Goal: Task Accomplishment & Management: Use online tool/utility

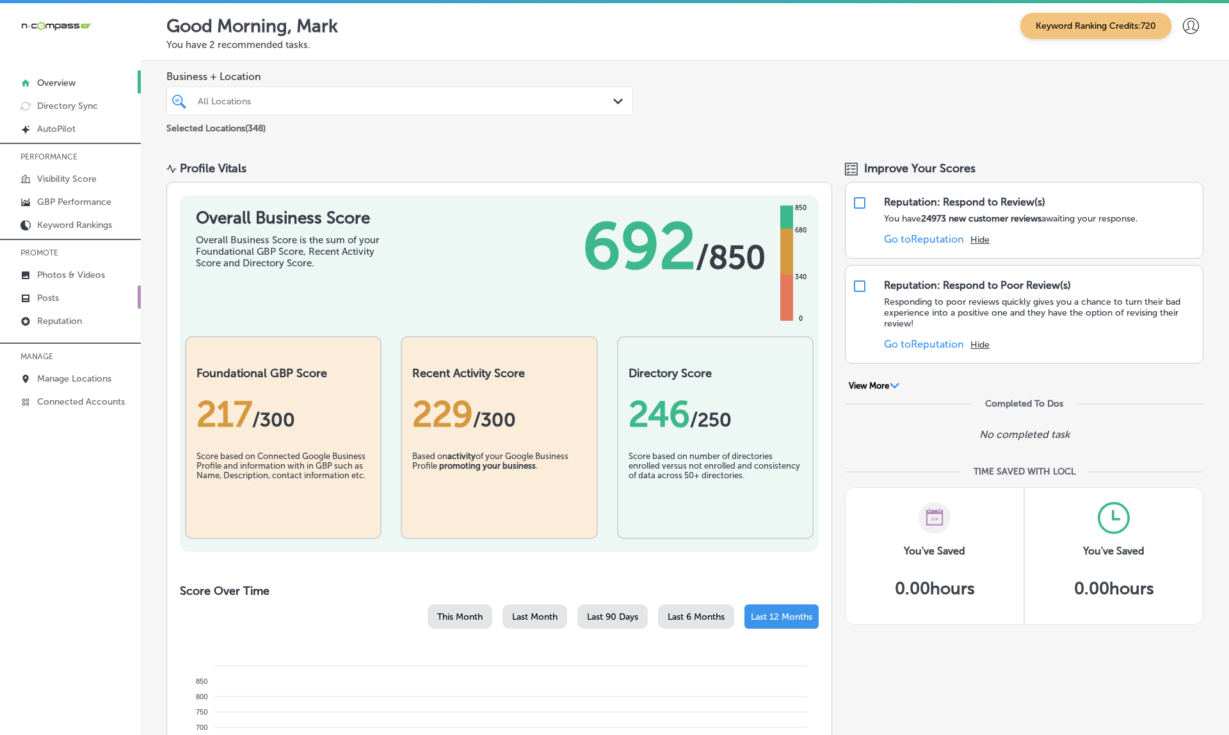
click at [65, 305] on link "Posts" at bounding box center [70, 297] width 141 height 23
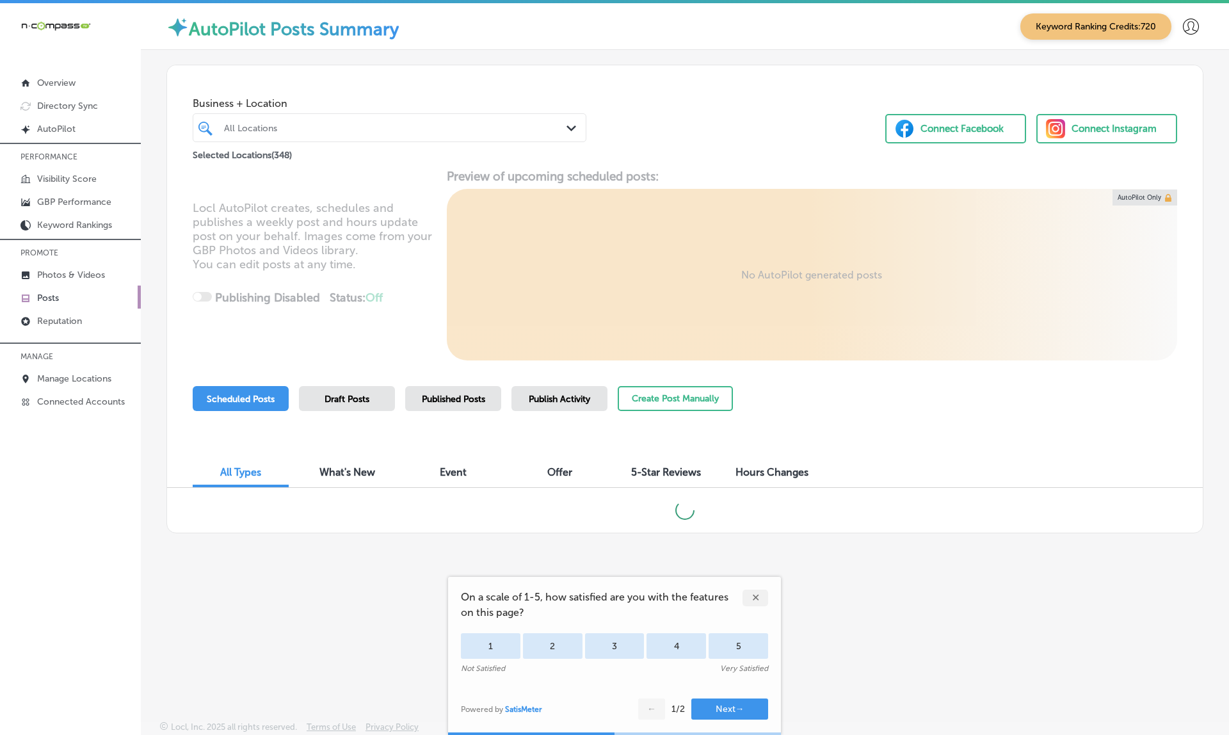
click at [563, 402] on span "Publish Activity" at bounding box center [559, 399] width 61 height 11
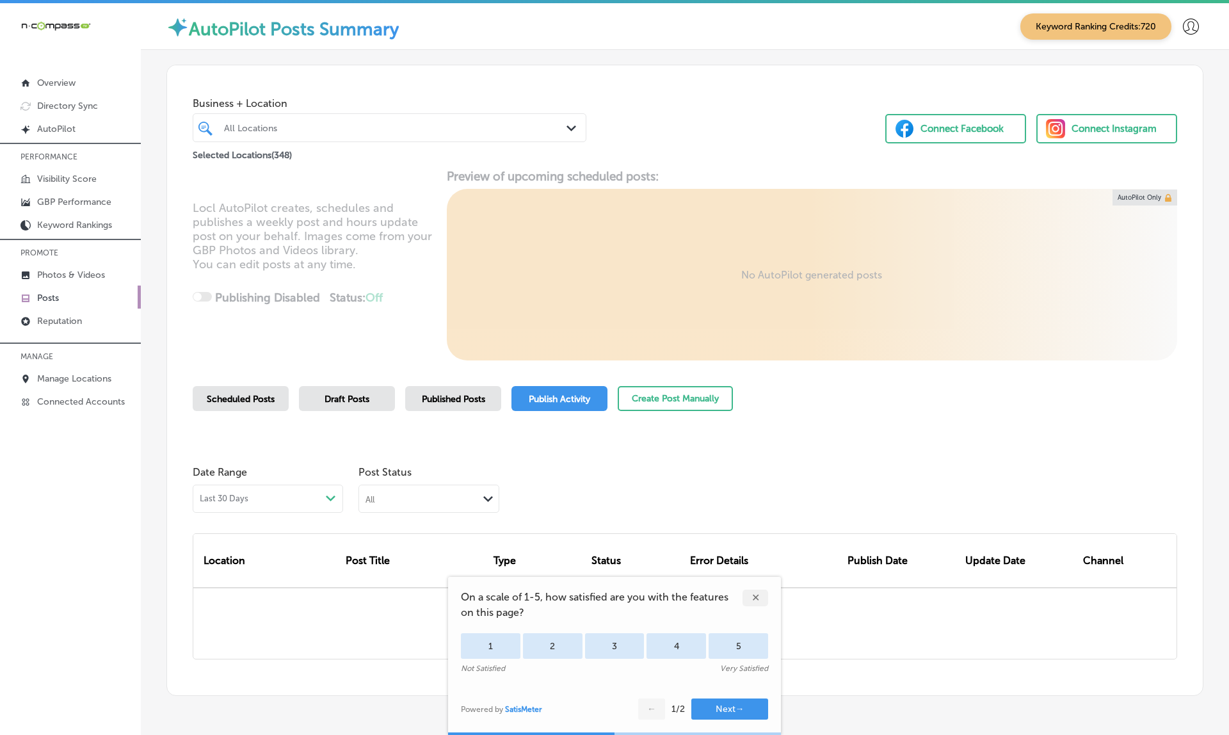
click at [745, 591] on div "✕" at bounding box center [756, 598] width 26 height 17
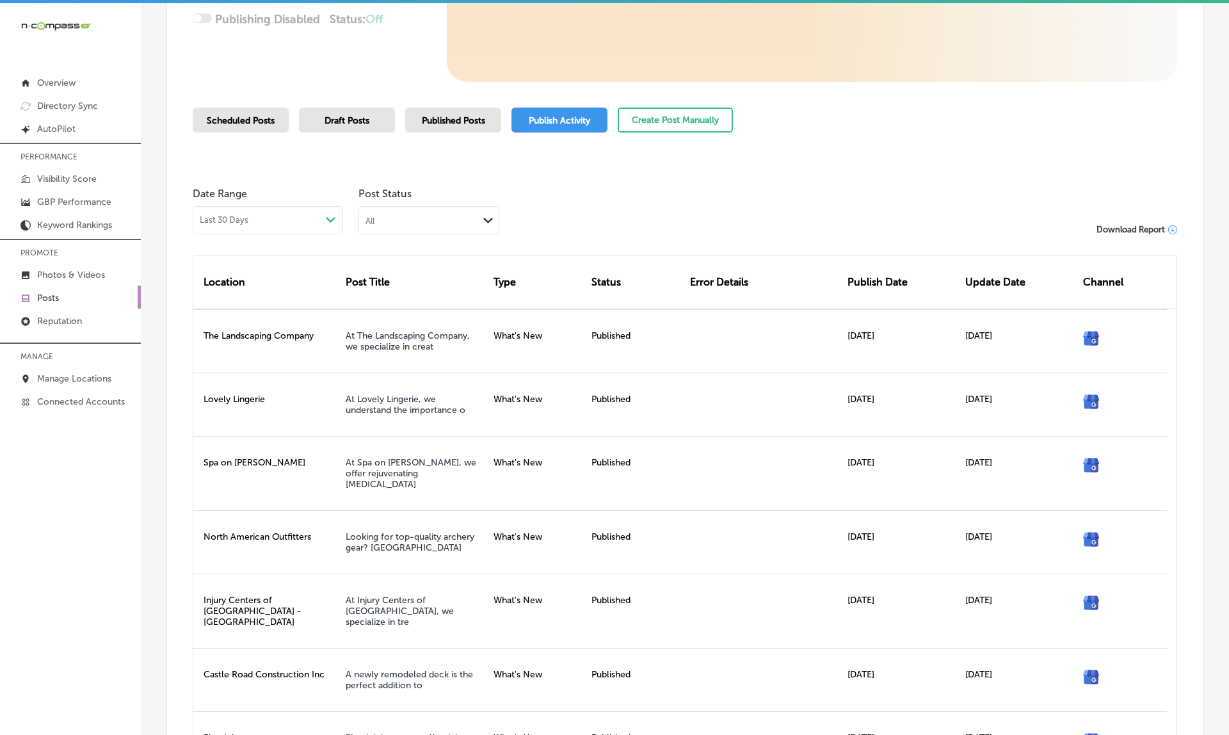
scroll to position [262, 0]
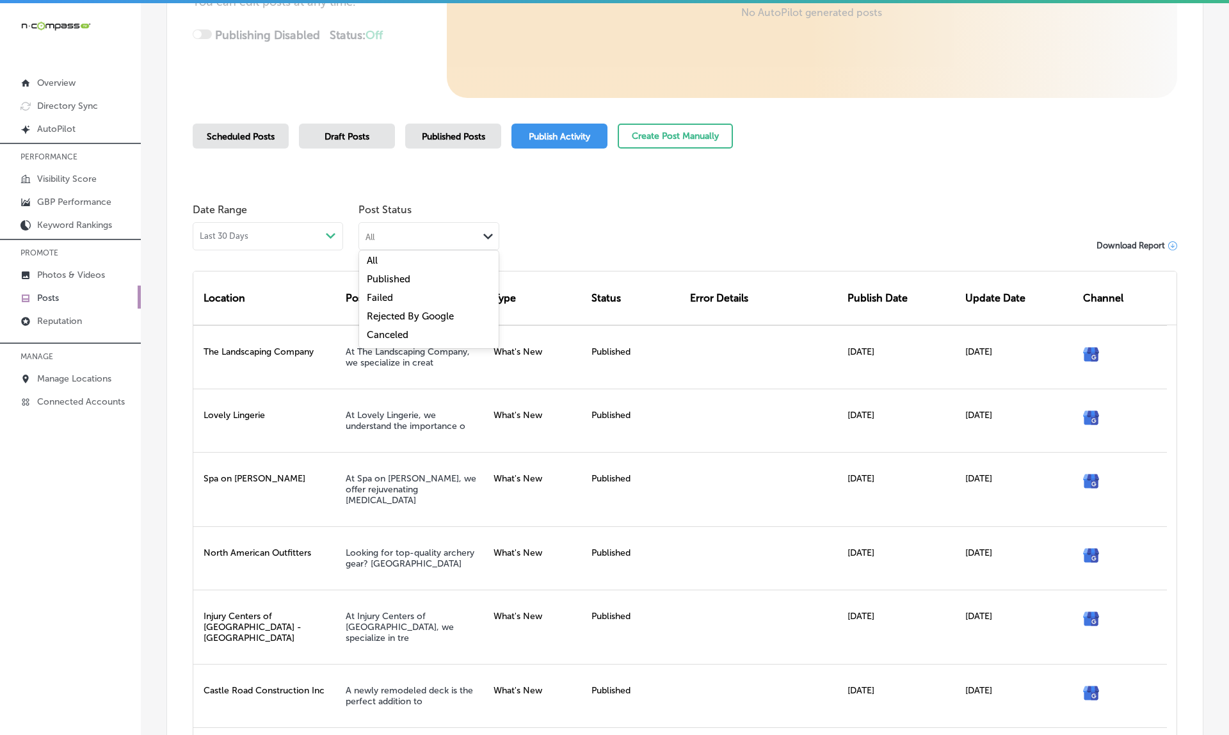
click at [389, 243] on div "All Path Created with Sketch." at bounding box center [429, 235] width 140 height 24
click at [374, 296] on label "Failed" at bounding box center [380, 298] width 26 height 12
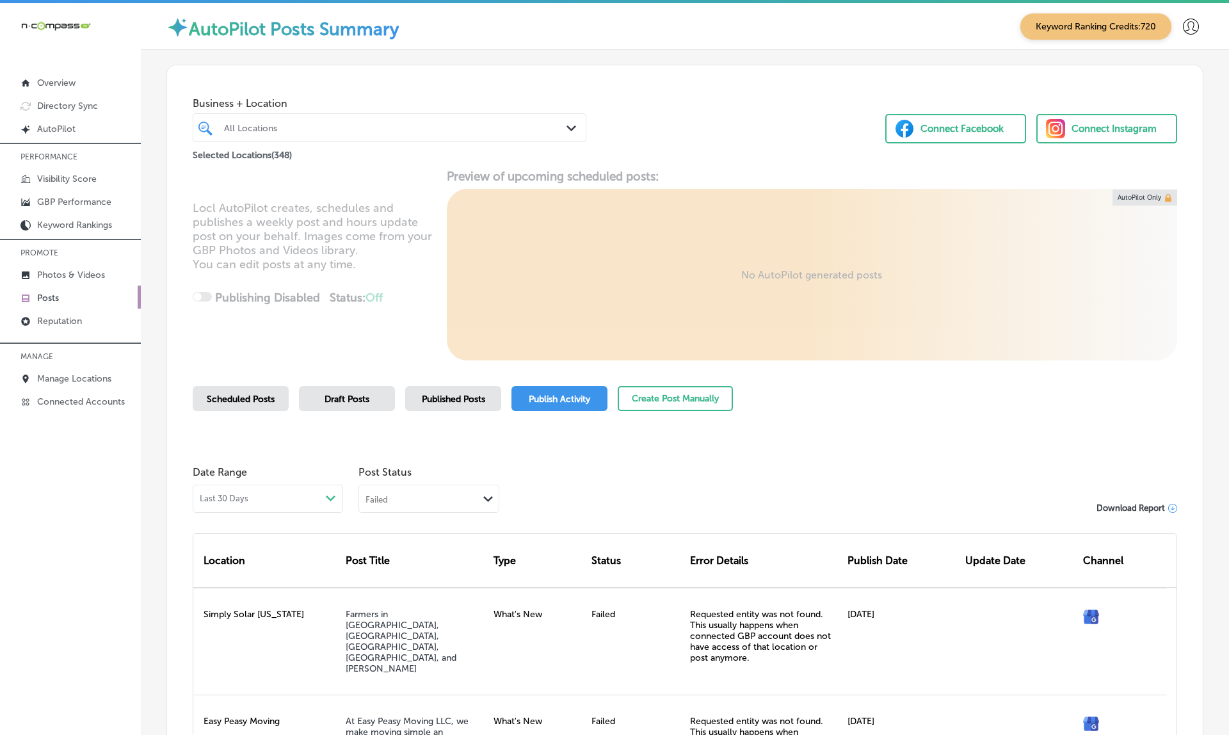
scroll to position [0, 0]
click at [312, 145] on div "Selected Locations ( 348 )" at bounding box center [390, 153] width 394 height 16
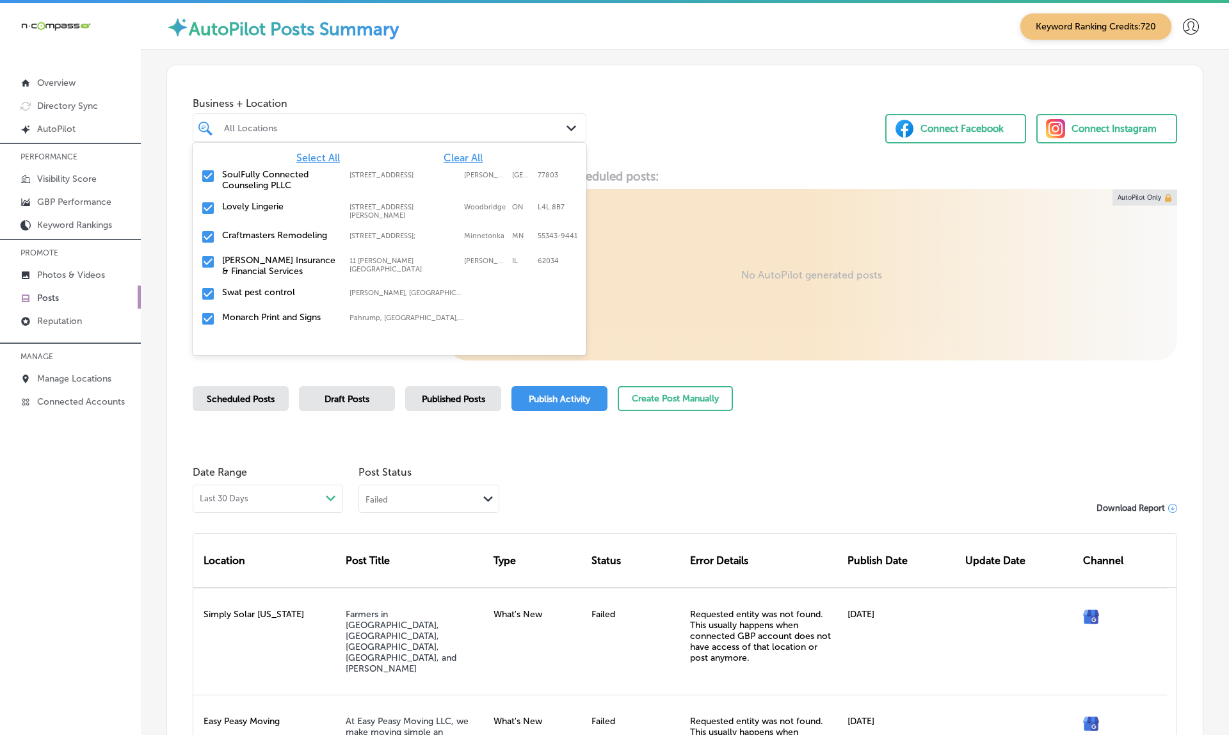
click at [312, 131] on div "All Locations" at bounding box center [396, 127] width 344 height 11
click at [460, 161] on span "Clear All" at bounding box center [463, 158] width 39 height 12
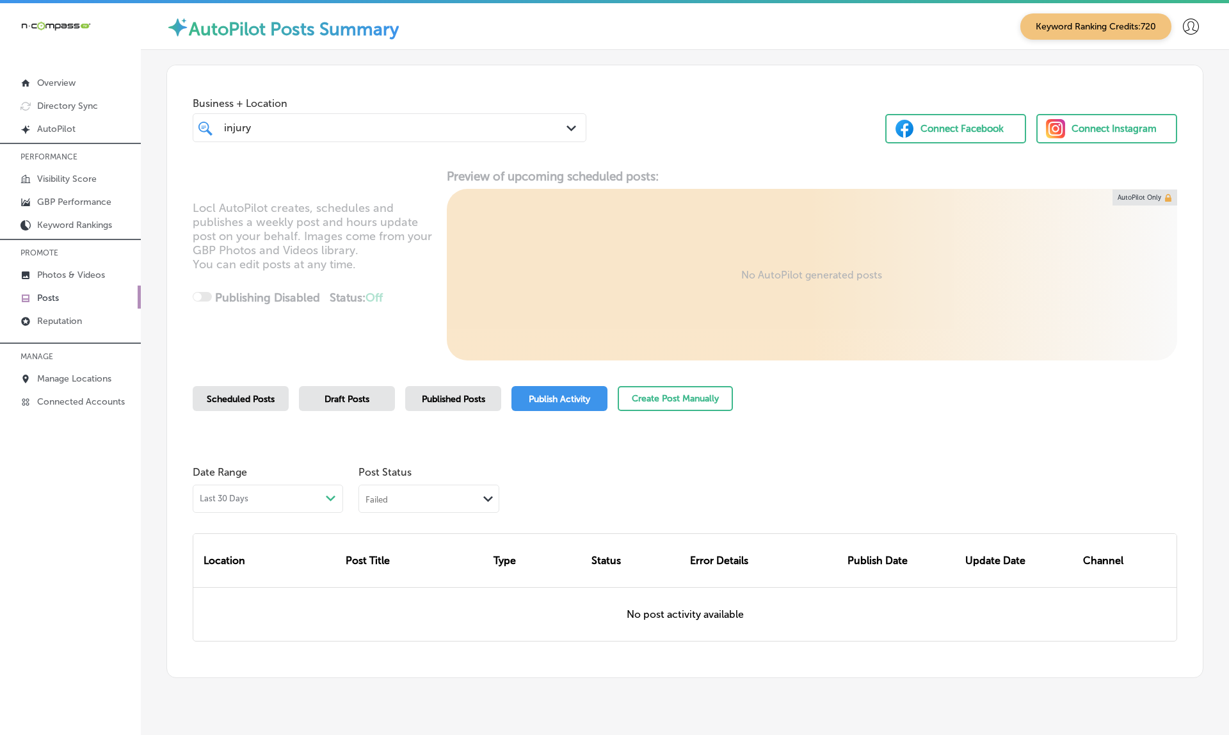
click at [335, 131] on div "injury injury" at bounding box center [373, 127] width 300 height 17
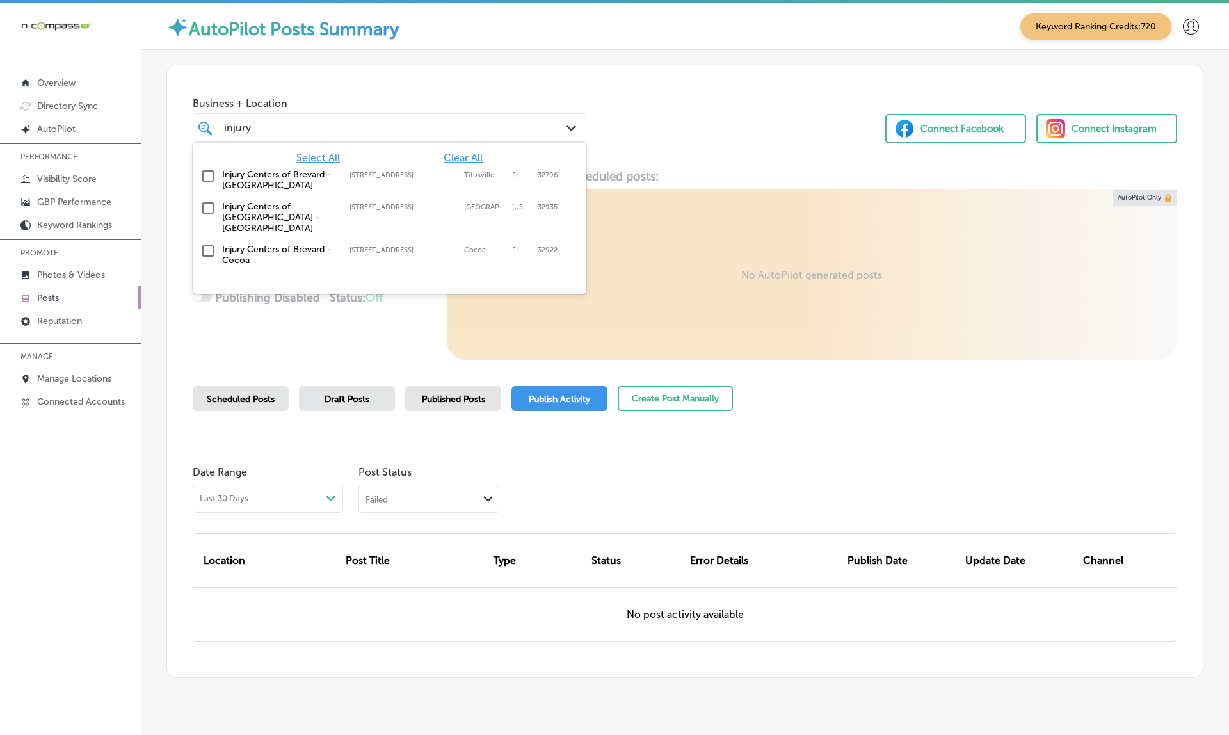
click at [273, 208] on label "Injury Centers of [GEOGRAPHIC_DATA] - [GEOGRAPHIC_DATA]" at bounding box center [279, 217] width 115 height 33
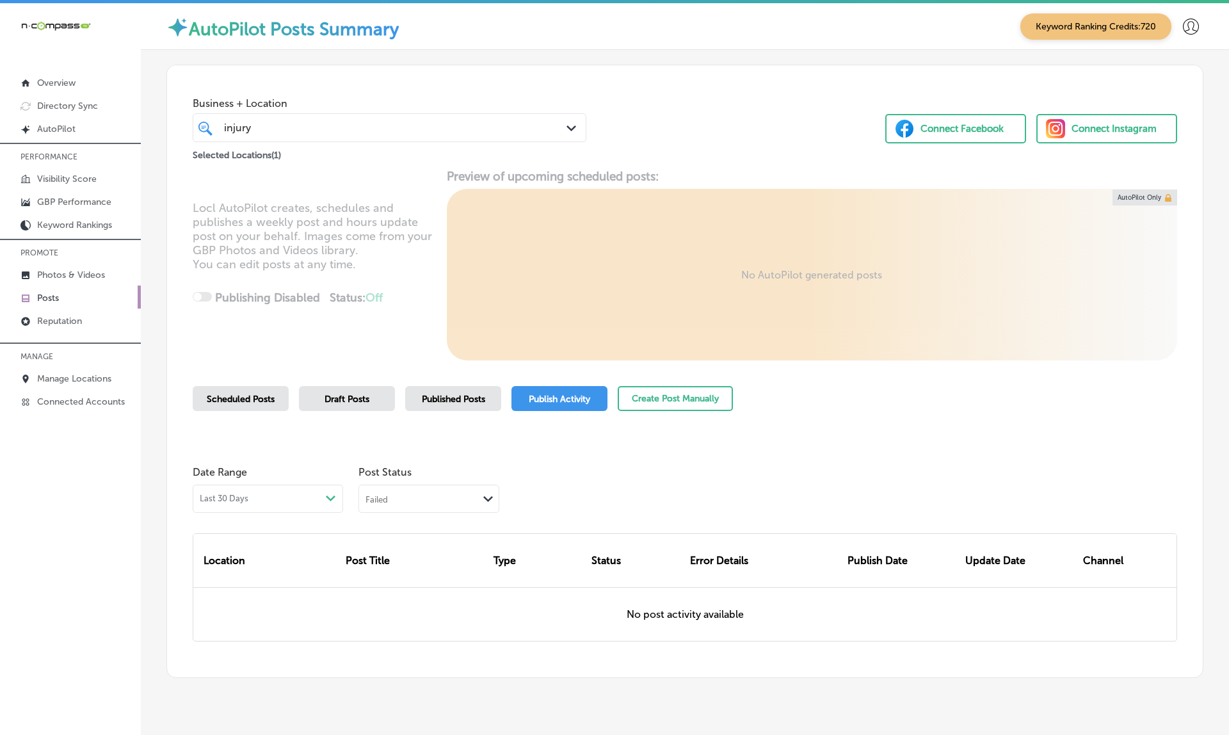
click at [710, 145] on div "Business + Location injury injury Path Created with Sketch. Selected Locations …" at bounding box center [685, 113] width 1036 height 97
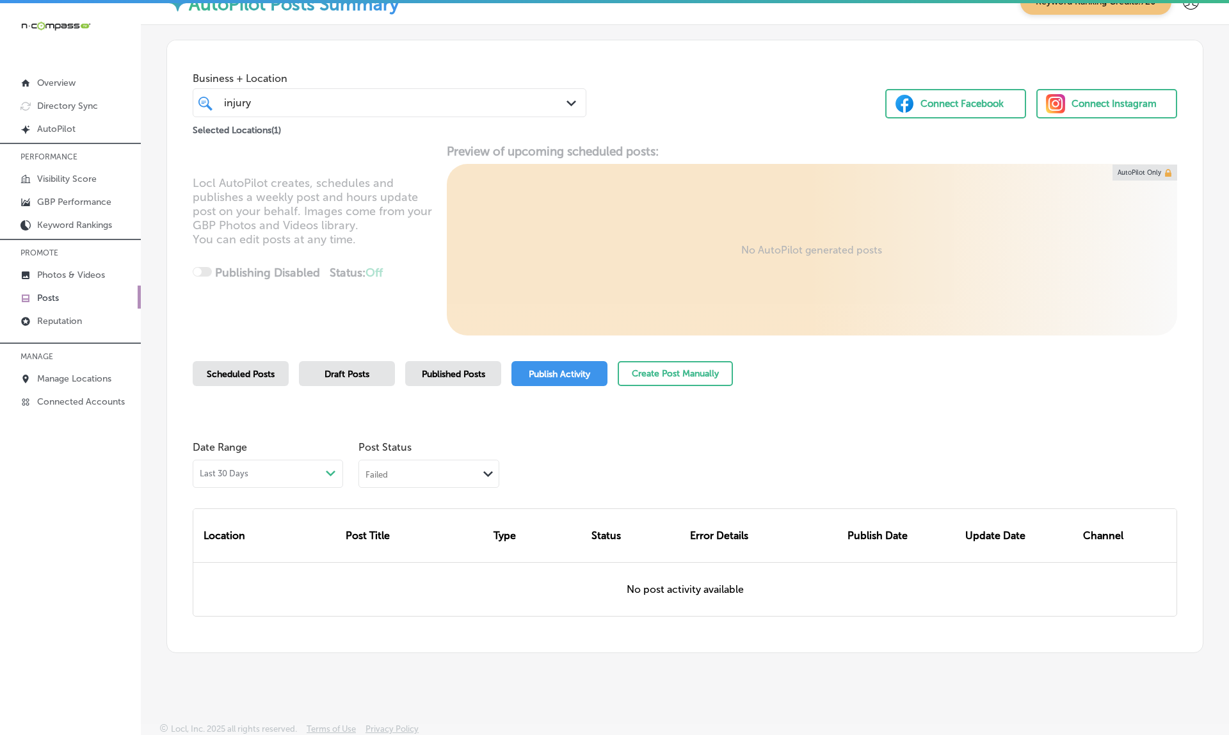
scroll to position [24, 0]
click at [379, 475] on div "Failed" at bounding box center [377, 474] width 22 height 11
click at [378, 499] on div "All" at bounding box center [429, 500] width 140 height 19
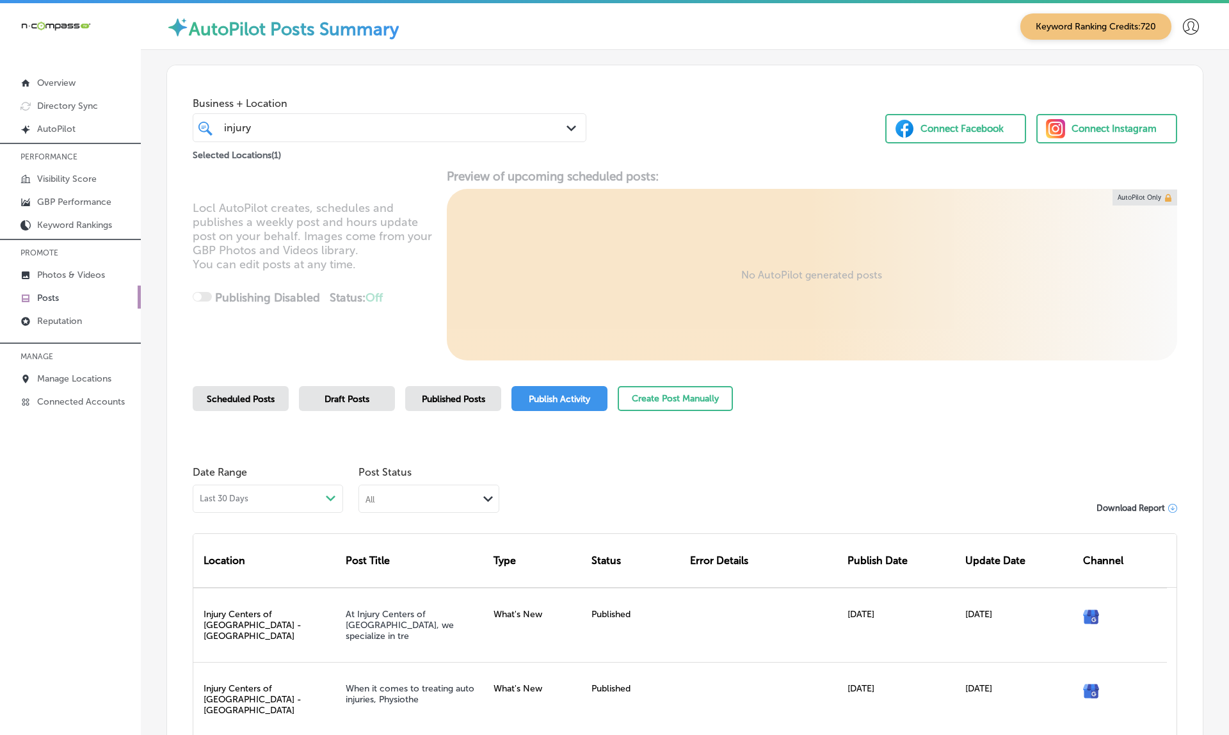
scroll to position [0, 0]
click at [444, 397] on span "Published Posts" at bounding box center [453, 399] width 63 height 11
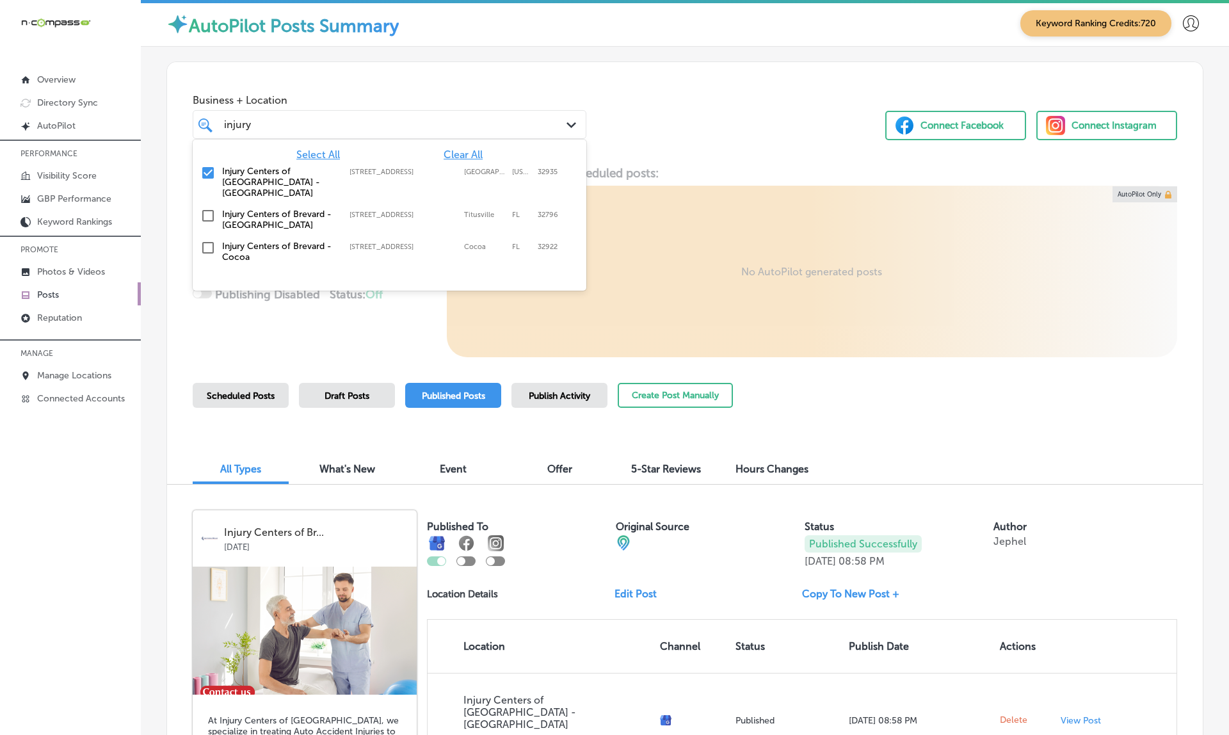
click at [300, 133] on div "injury injury" at bounding box center [390, 125] width 344 height 20
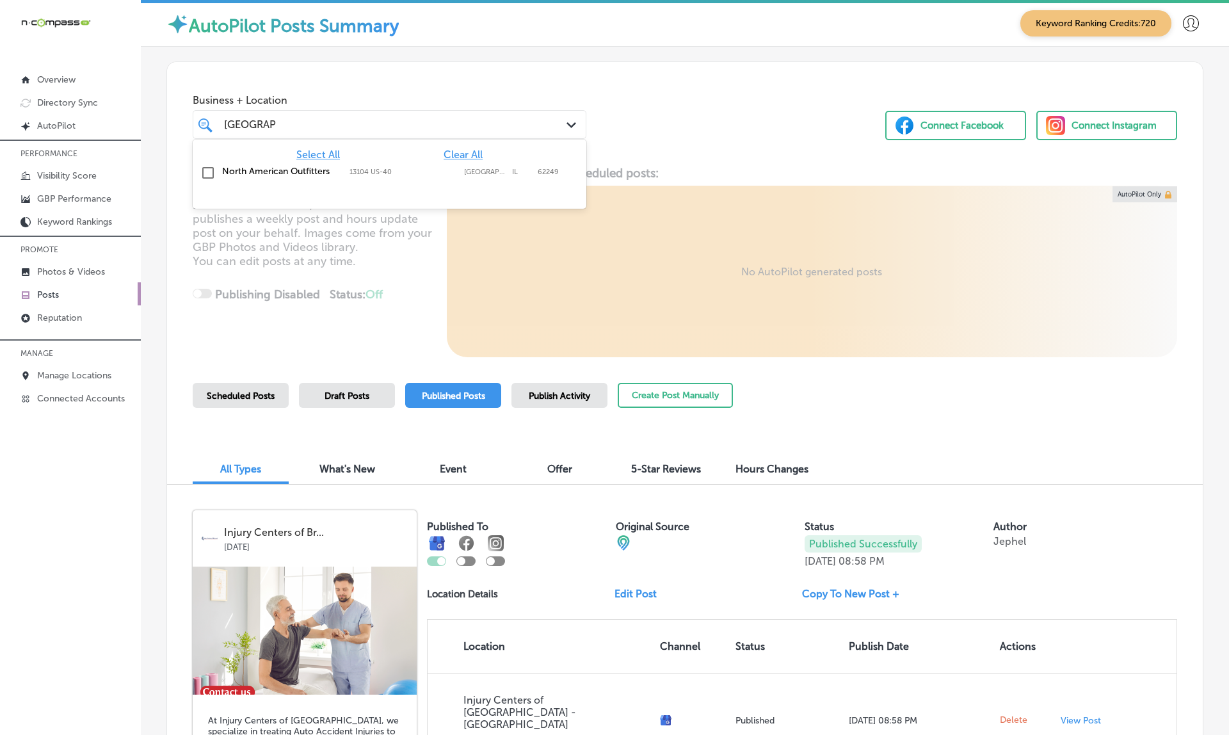
click at [239, 164] on div "North American Outfitters 13104 US-[GEOGRAPHIC_DATA] 13104 US-[GEOGRAPHIC_DATA]" at bounding box center [389, 173] width 383 height 20
click at [471, 83] on div "Business + Location option 13104 US-40, selected. option 13104 US-40 focused, 3…" at bounding box center [685, 110] width 1036 height 97
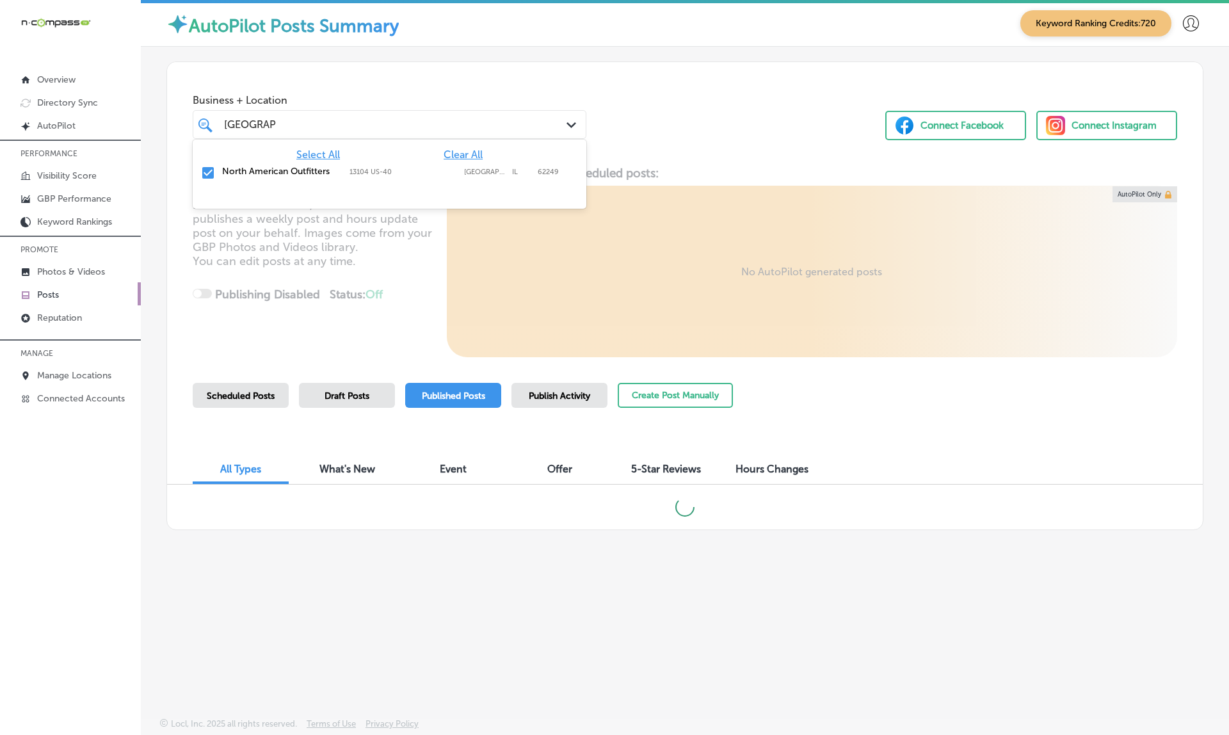
click at [367, 118] on div "[GEOGRAPHIC_DATA]" at bounding box center [373, 124] width 300 height 17
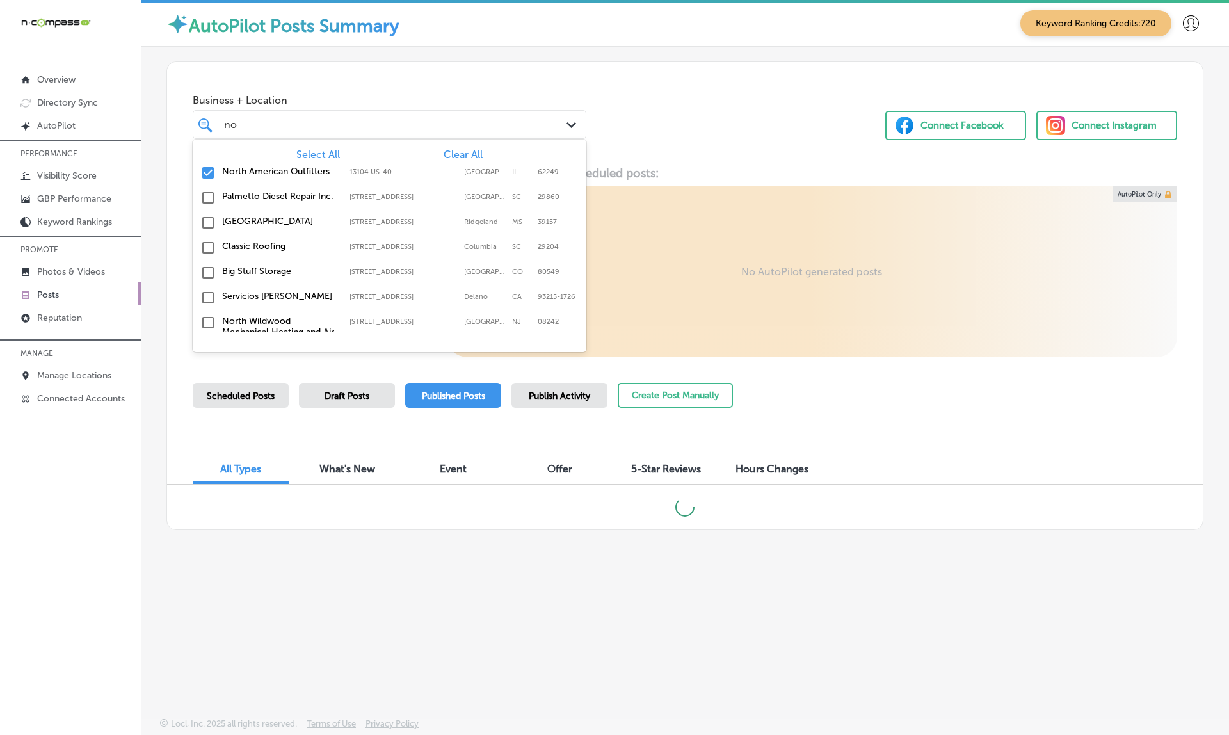
type input "n"
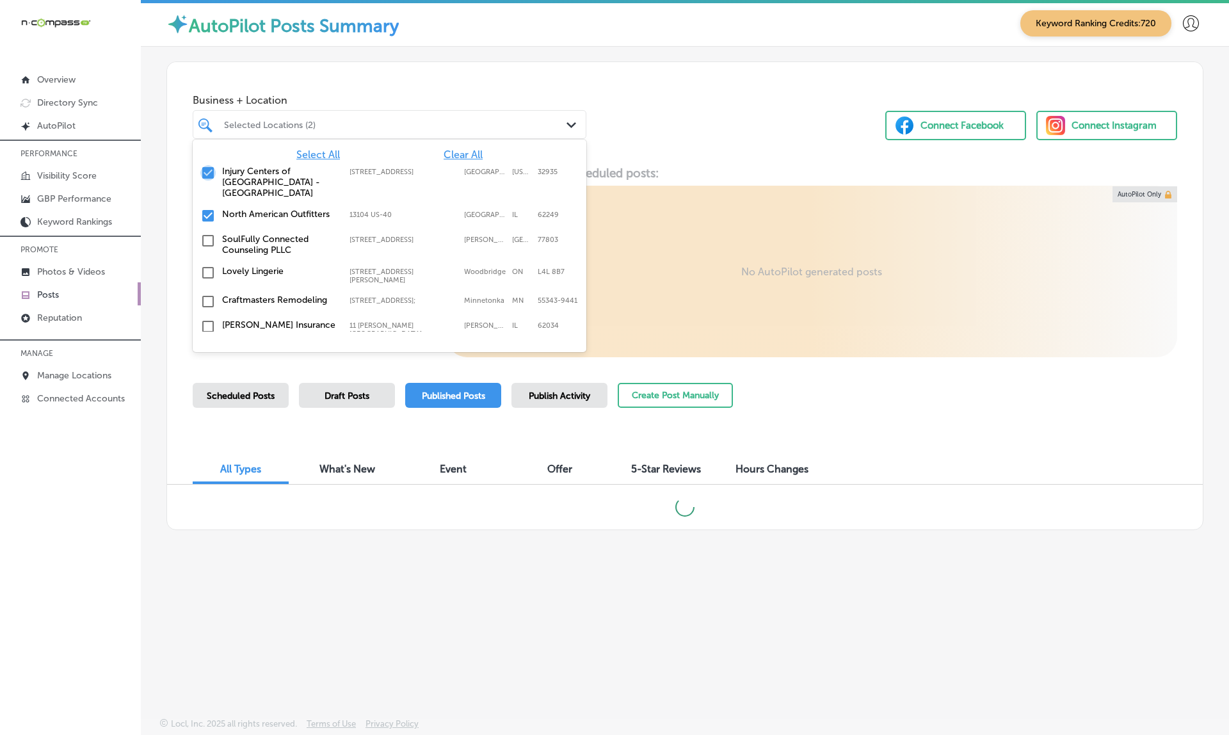
click at [211, 172] on input "checkbox" at bounding box center [207, 172] width 15 height 15
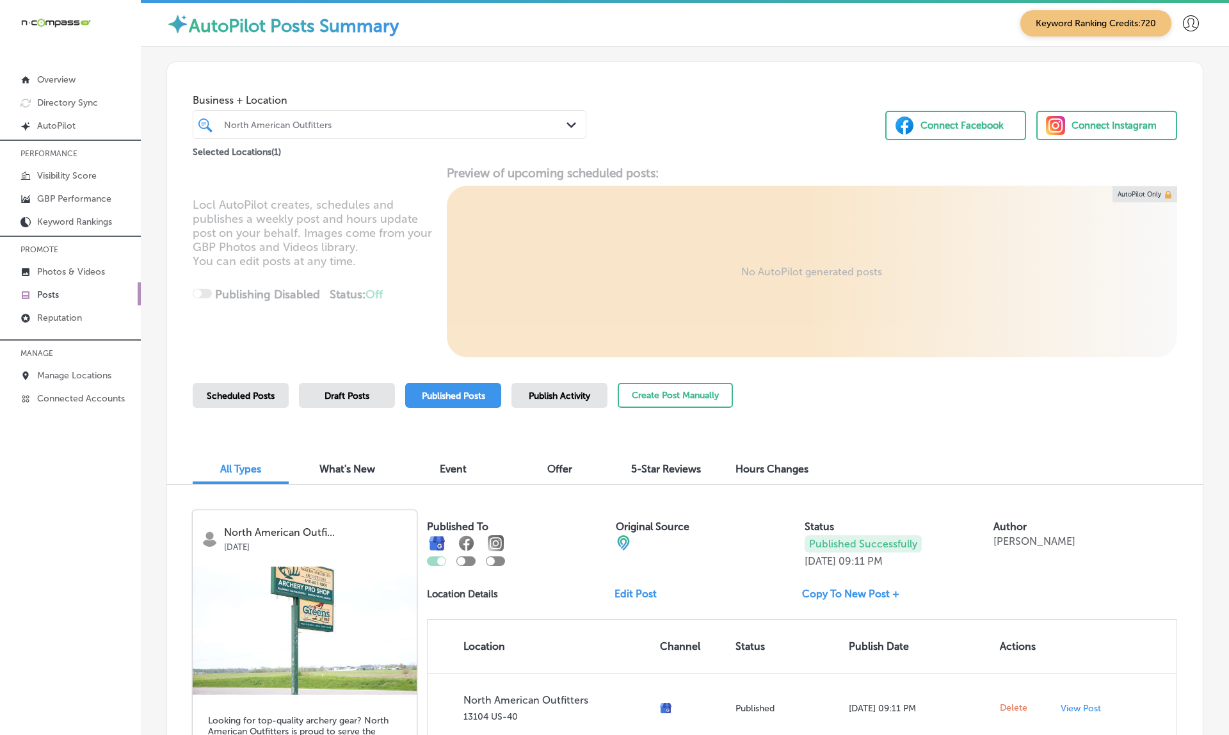
click at [394, 70] on div "Business + Location North American Outfitters Path Created with Sketch. Selecte…" at bounding box center [685, 110] width 1036 height 97
click at [307, 127] on div "North American Outfitters" at bounding box center [396, 124] width 344 height 11
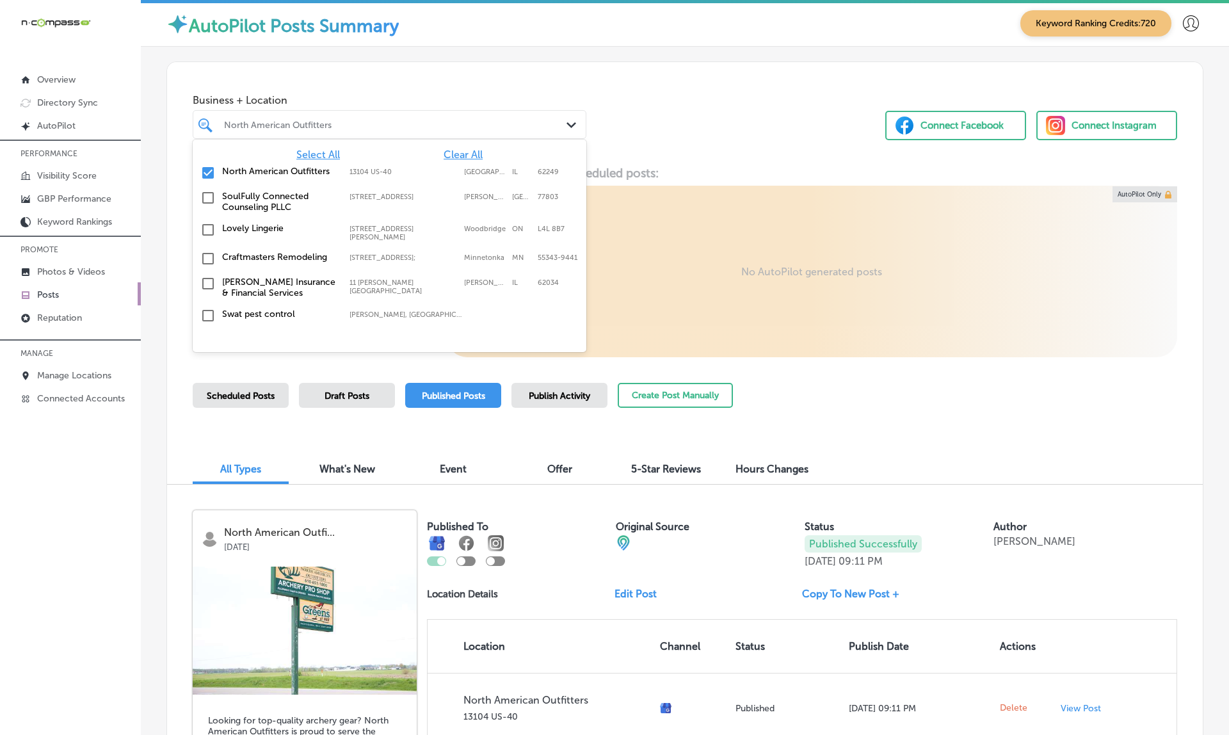
scroll to position [0, 0]
click at [264, 166] on label "North American Outfitters" at bounding box center [279, 171] width 115 height 11
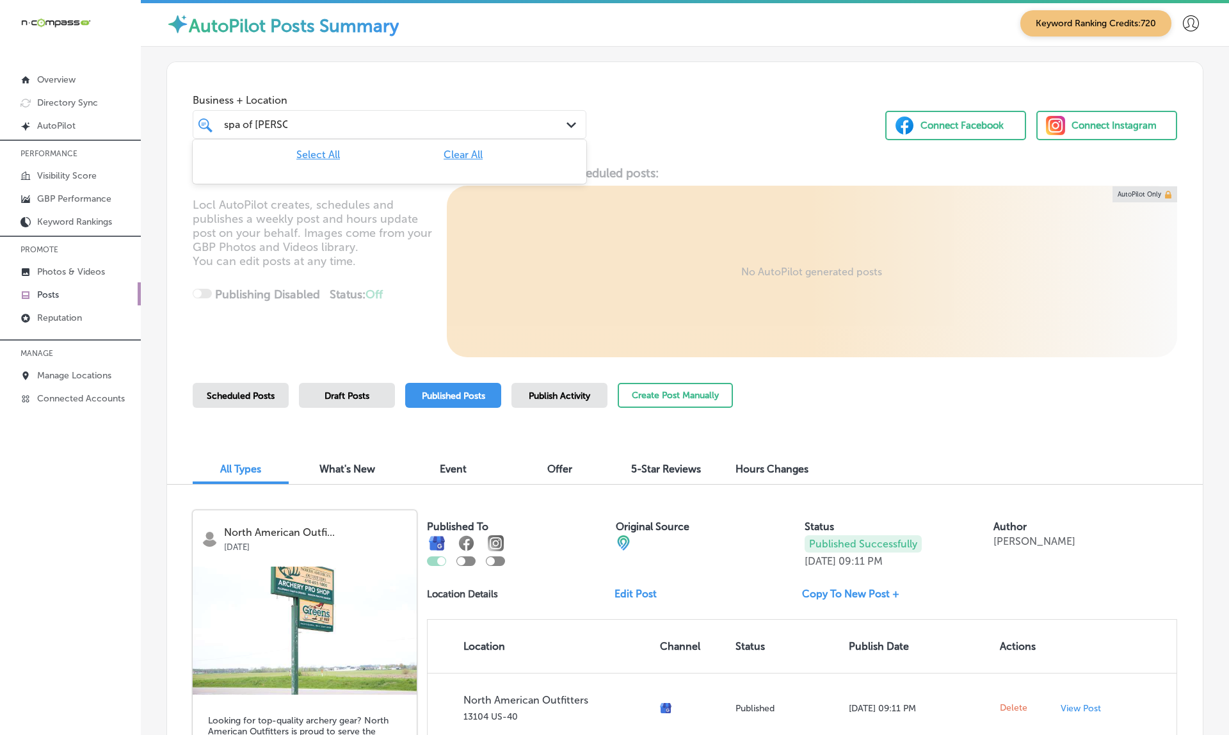
type input "spa of [PERSON_NAME]"
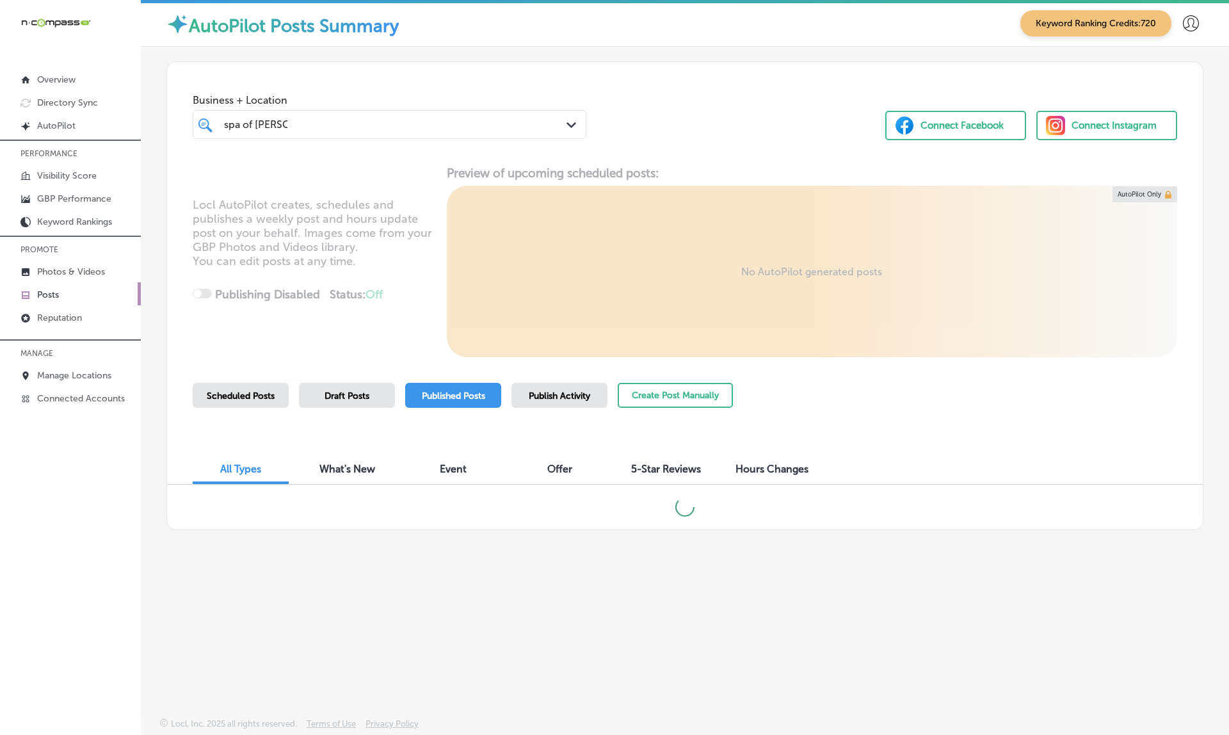
click at [667, 85] on div "Business + Location spa of [PERSON_NAME] spa of [PERSON_NAME] Path Created with…" at bounding box center [685, 110] width 1036 height 97
